Goal: Check status: Check status

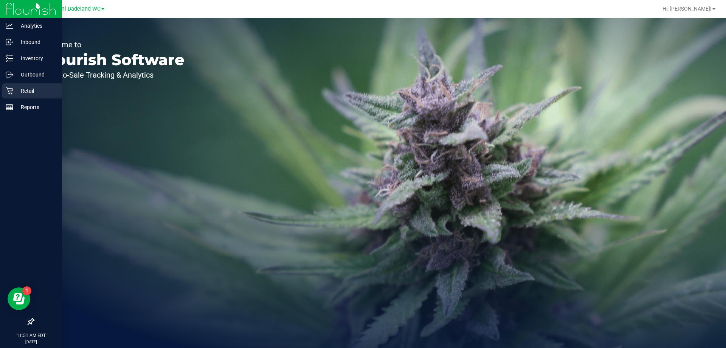
click at [14, 88] on p "Retail" at bounding box center [35, 90] width 45 height 9
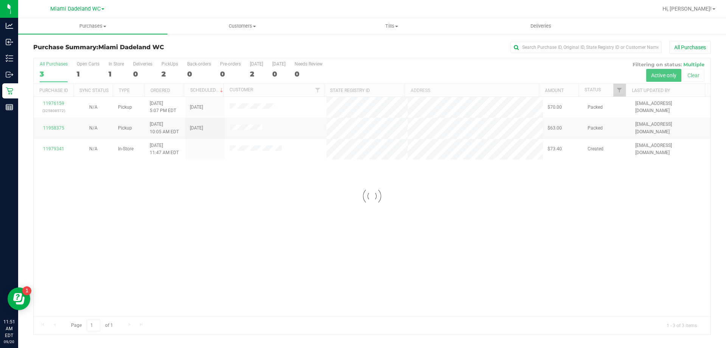
click at [245, 209] on div at bounding box center [372, 196] width 677 height 276
click at [269, 194] on div at bounding box center [372, 196] width 677 height 276
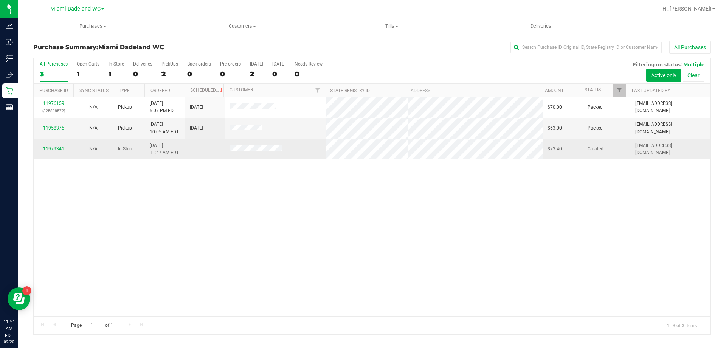
click at [52, 149] on link "11979341" at bounding box center [53, 148] width 21 height 5
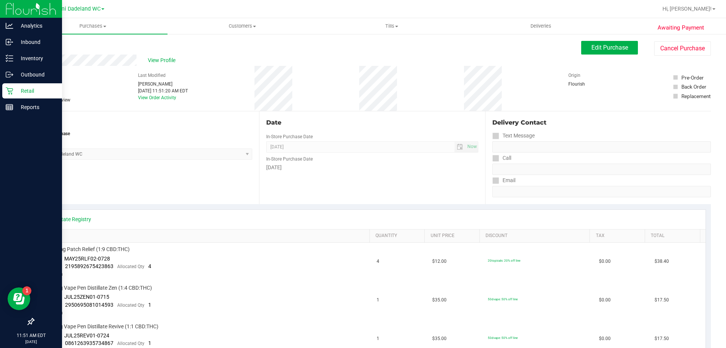
click at [8, 90] on icon at bounding box center [10, 91] width 8 height 8
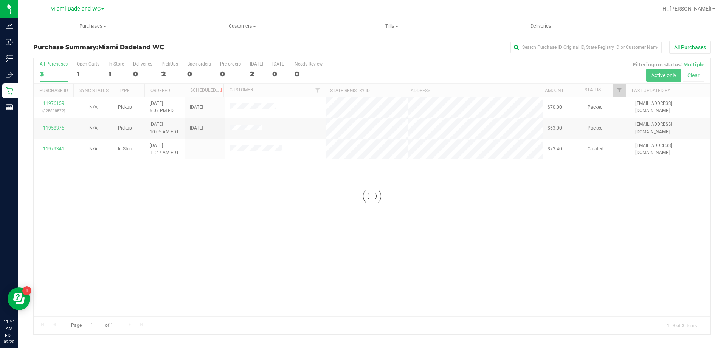
click at [196, 209] on div at bounding box center [372, 196] width 677 height 276
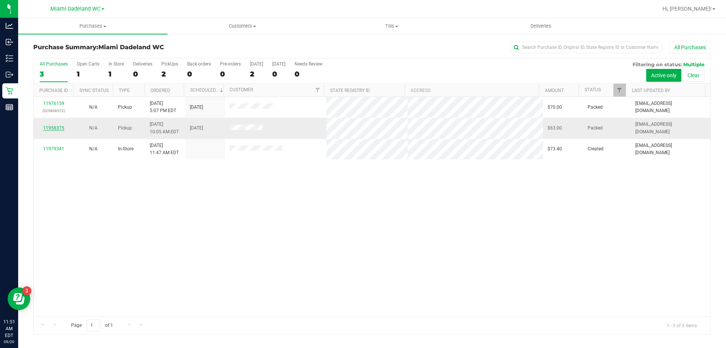
click at [51, 125] on link "11958375" at bounding box center [53, 127] width 21 height 5
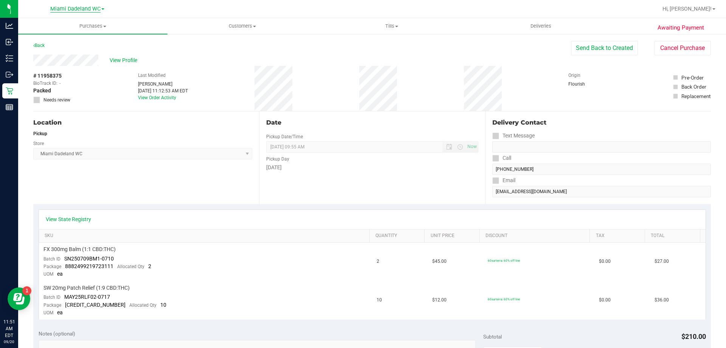
click at [79, 6] on span "Miami Dadeland WC" at bounding box center [75, 9] width 50 height 7
click at [77, 30] on link "Miami 72nd WC" at bounding box center [77, 27] width 110 height 10
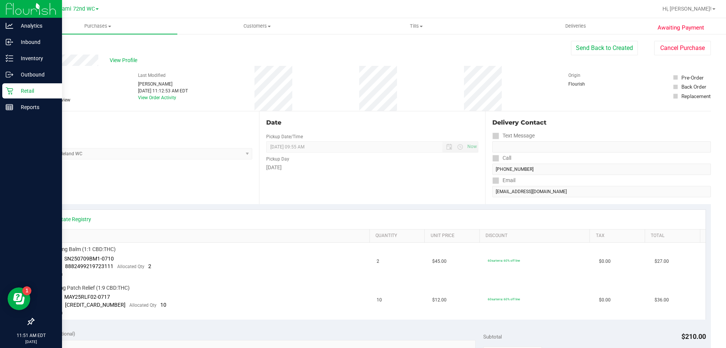
click at [19, 94] on p "Retail" at bounding box center [35, 90] width 45 height 9
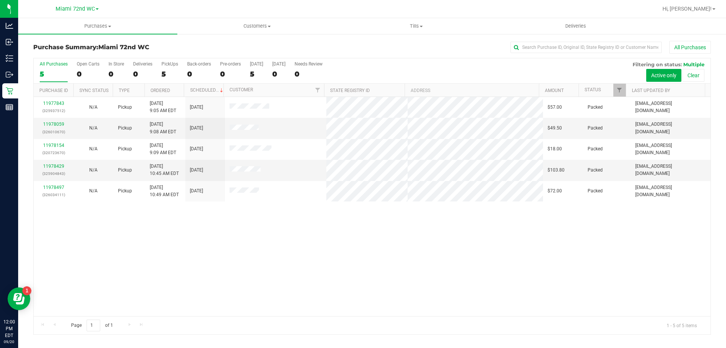
click at [537, 238] on div "11977843 (325937512) N/A Pickup [DATE] 9:05 AM EDT 9/20/2025 $57.00 Packed [EMA…" at bounding box center [372, 206] width 677 height 219
click at [369, 227] on div "11977843 (325937512) N/A Pickup [DATE] 9:05 AM EDT 9/20/2025 $57.00 Packed [EMA…" at bounding box center [372, 206] width 677 height 219
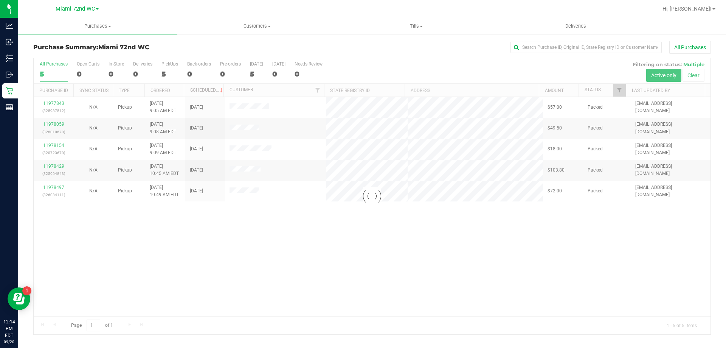
click at [211, 256] on div "Loading... 11977843 (325937512) N/A Pickup [DATE] 9:05 AM EDT 9/20/2025 $57.00 …" at bounding box center [372, 206] width 677 height 219
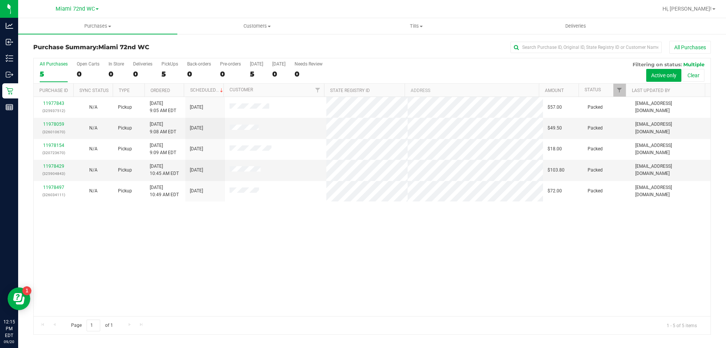
click at [517, 261] on div "11977843 (325937512) N/A Pickup [DATE] 9:05 AM EDT 9/20/2025 $57.00 Packed [EMA…" at bounding box center [372, 206] width 677 height 219
